Goal: Task Accomplishment & Management: Manage account settings

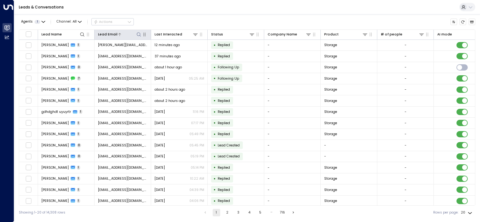
click at [138, 33] on icon at bounding box center [138, 34] width 5 height 5
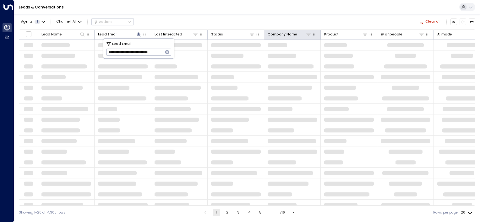
type input "**********"
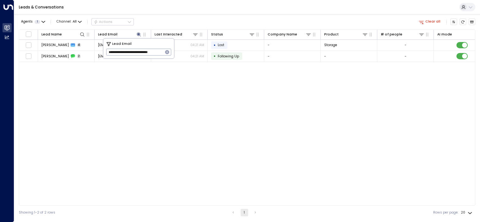
click at [207, 86] on div "Lead Name Lead Email Last Interacted Status Company Name Product # of people AI…" at bounding box center [247, 118] width 456 height 176
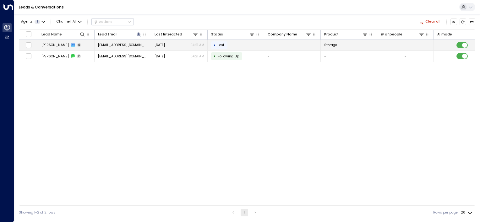
click at [175, 44] on div "[DATE] 04:21 AM" at bounding box center [179, 45] width 50 height 5
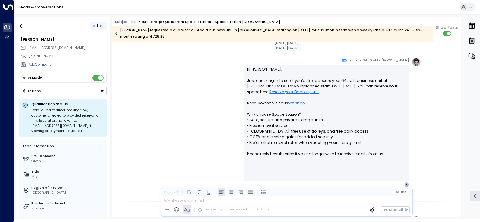
scroll to position [213, 0]
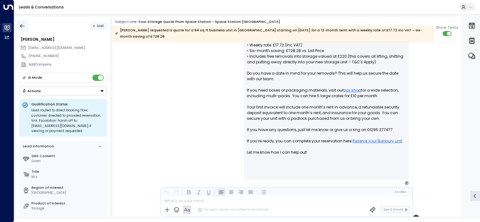
click at [22, 25] on icon "button" at bounding box center [22, 26] width 6 height 6
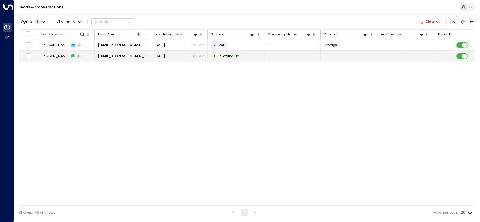
click at [177, 52] on td "[DATE] 04:21 AM" at bounding box center [179, 56] width 57 height 11
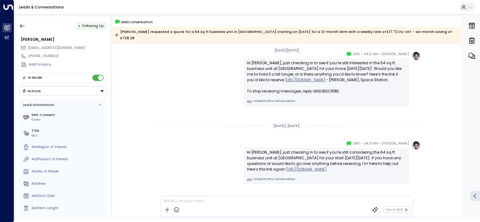
scroll to position [23, 0]
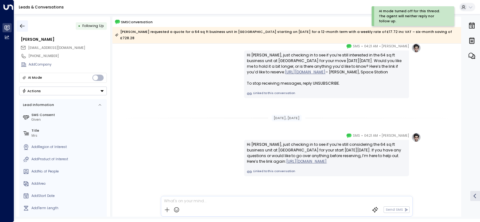
click at [24, 25] on icon "button" at bounding box center [22, 26] width 6 height 6
